Goal: Find specific page/section

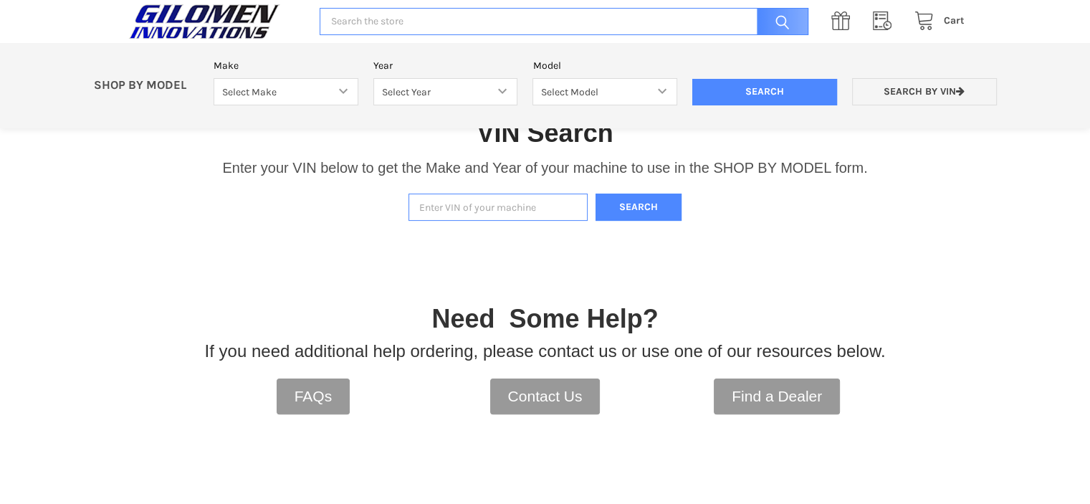
click at [515, 217] on input "Enter VIN of your machine" at bounding box center [497, 207] width 179 height 28
type input "4xarrm99xl8054487"
click at [652, 205] on button "Search" at bounding box center [639, 207] width 86 height 28
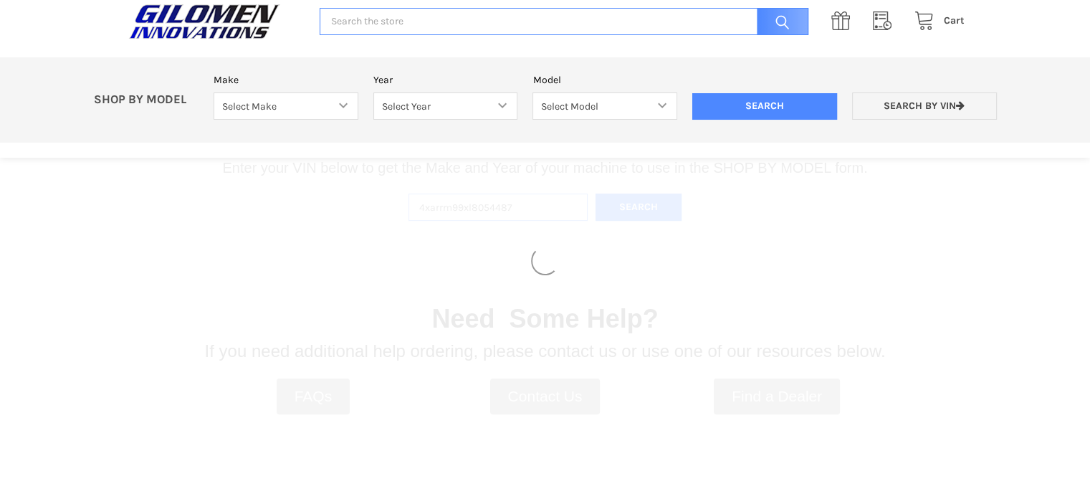
select select "330"
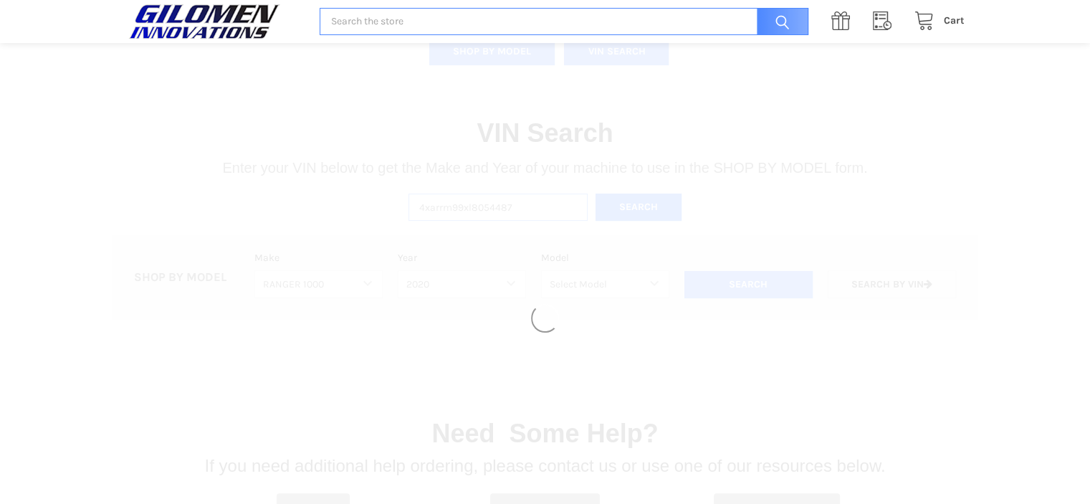
select select "363"
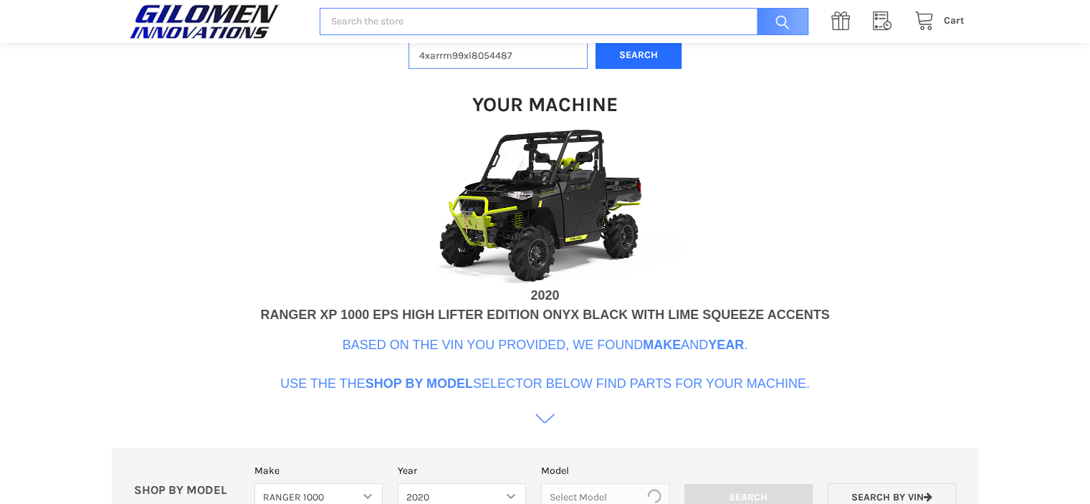
scroll to position [439, 0]
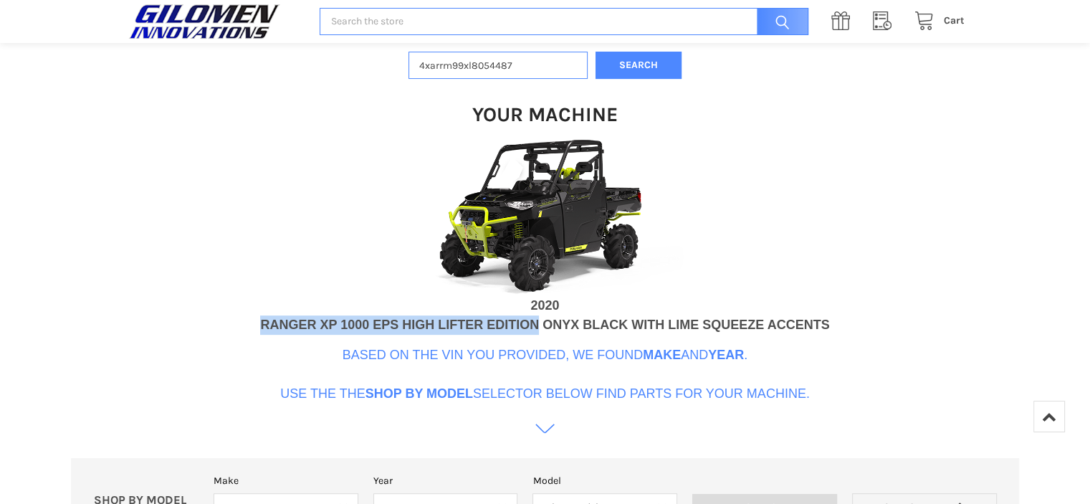
drag, startPoint x: 256, startPoint y: 325, endPoint x: 539, endPoint y: 325, distance: 283.1
click at [539, 325] on div "RANGER XP 1000 EPS HIGH LIFTER EDITION ONYX BLACK WITH LIME SQUEEZE ACCENTS" at bounding box center [544, 324] width 569 height 19
copy div "RANGER XP 1000 EPS HIGH LIFTER EDITION"
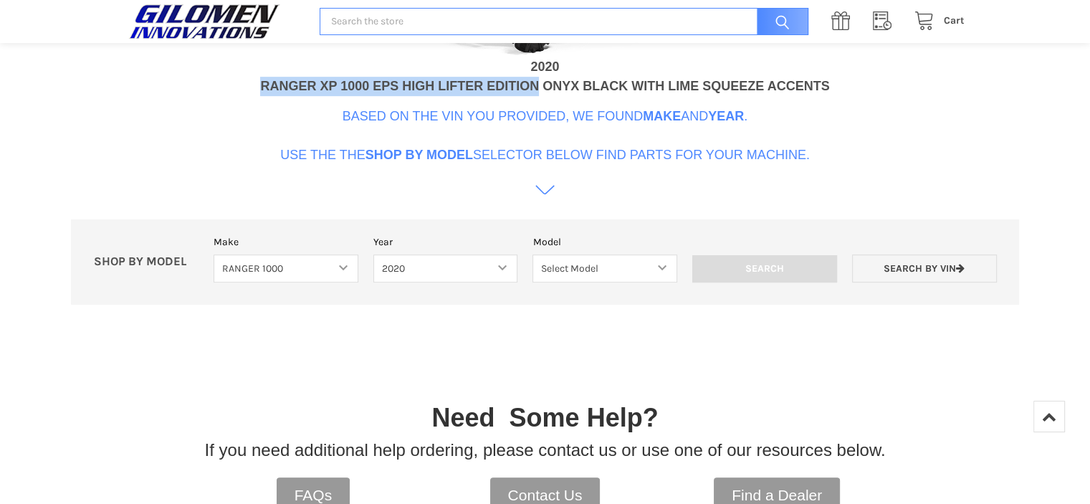
scroll to position [662, 0]
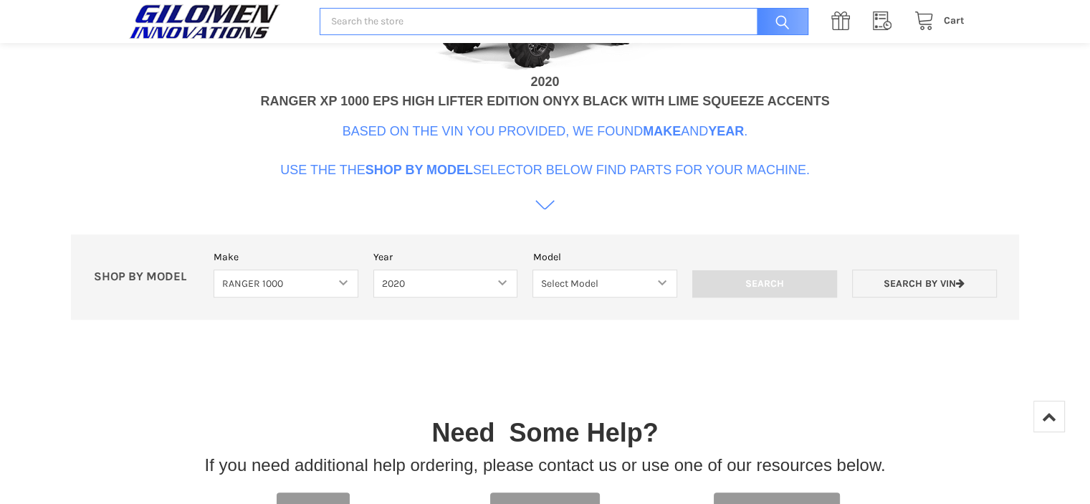
click at [404, 249] on label "Year" at bounding box center [445, 256] width 145 height 15
click at [404, 269] on select "Select Year [DATE] 2018 2019 2020 2021 2022 2023 2024 2025" at bounding box center [445, 283] width 145 height 28
click at [350, 279] on select "Select Make Bobcat UTV Gravely UTV ACE 900 RANGER 570 Ranger 700 / 800 RANGER 9…" at bounding box center [286, 283] width 145 height 28
click at [598, 292] on select "Select Model Ranger 1000 Basic 61 HP Ranger 1000 Crew Basic 61 HP Ranger 1000 X…" at bounding box center [604, 283] width 145 height 28
select select "374"
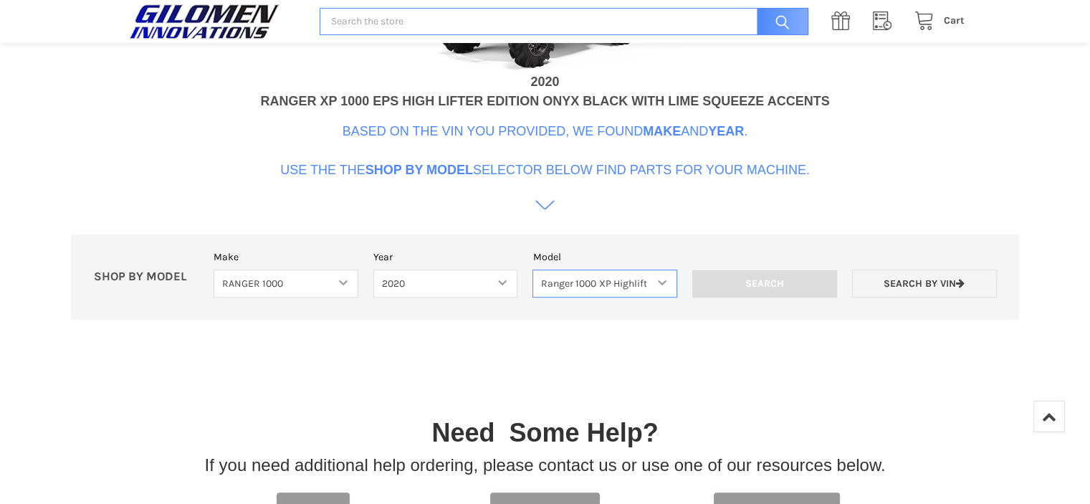
click at [532, 269] on select "Select Model Ranger 1000 Basic 61 HP Ranger 1000 Crew Basic 61 HP Ranger 1000 X…" at bounding box center [604, 283] width 145 height 28
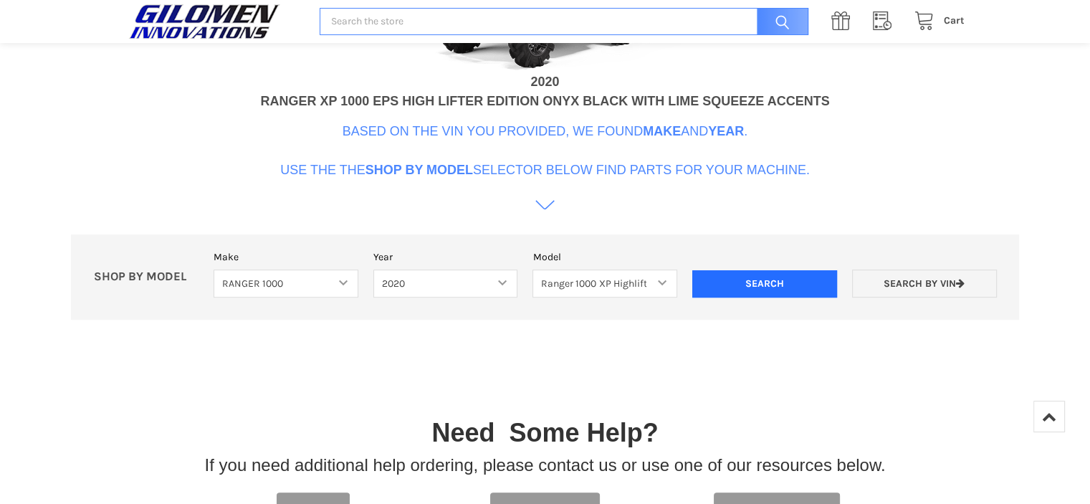
click at [709, 285] on input "Search" at bounding box center [764, 283] width 145 height 27
